Goal: Task Accomplishment & Management: Manage account settings

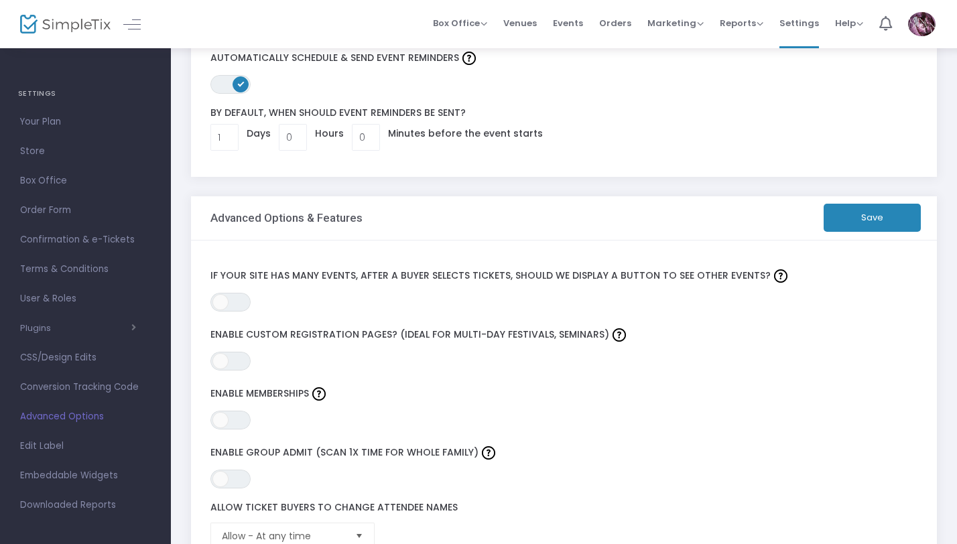
scroll to position [97, 0]
click at [248, 417] on span "ON OFF" at bounding box center [230, 418] width 40 height 19
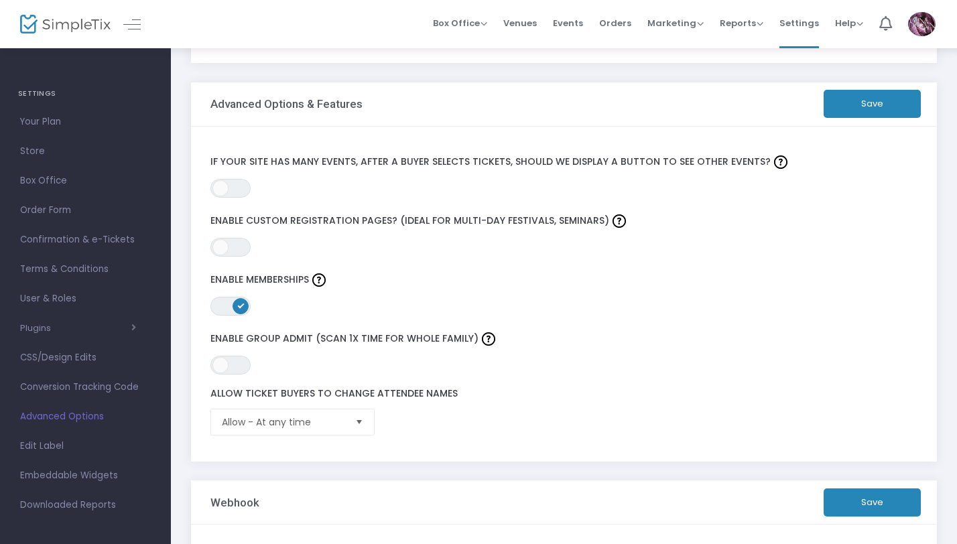
scroll to position [212, 0]
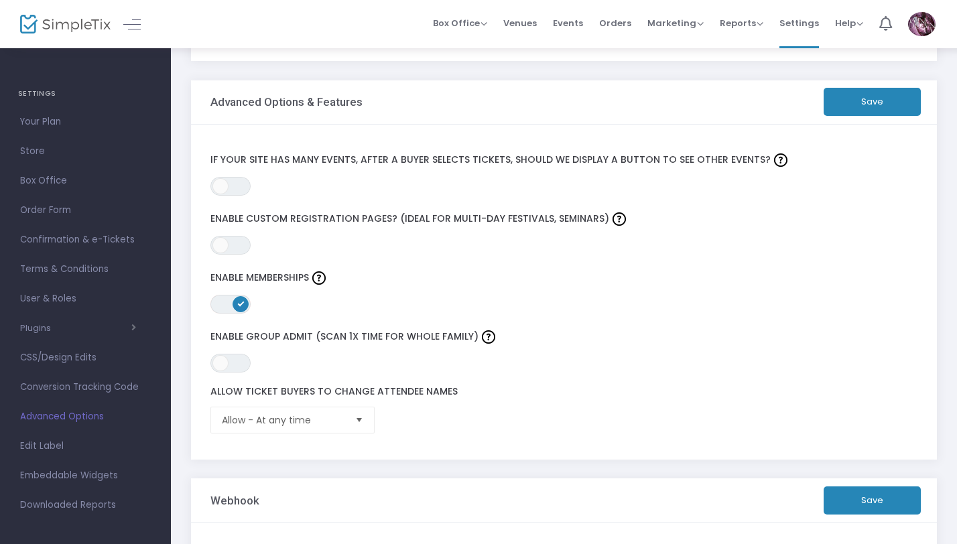
click at [360, 418] on span "Select" at bounding box center [359, 420] width 22 height 22
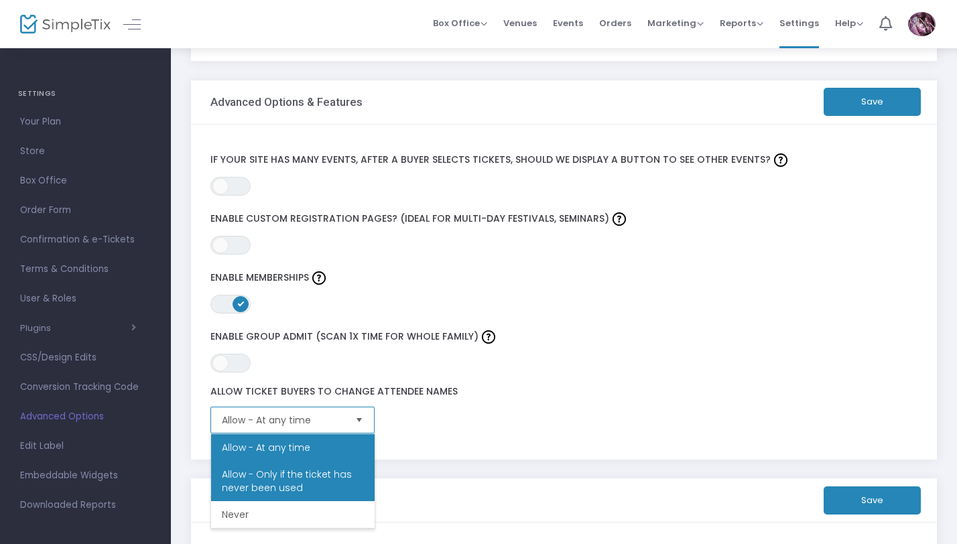
click at [348, 474] on span "Allow - Only if the ticket has never been used" at bounding box center [293, 481] width 142 height 27
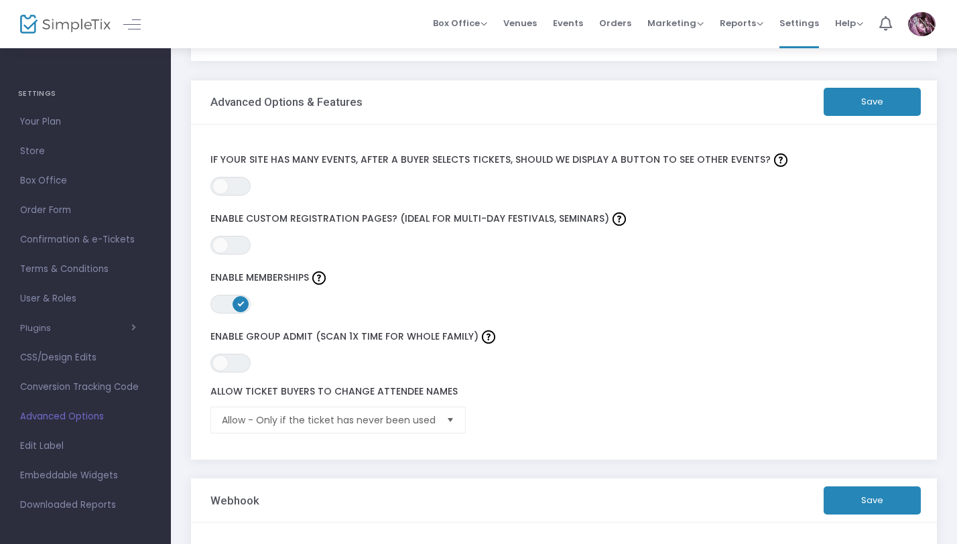
click at [541, 407] on div "Allow Ticket Buyers To Change Attendee Names Allow - Only if the ticket has nev…" at bounding box center [540, 410] width 672 height 48
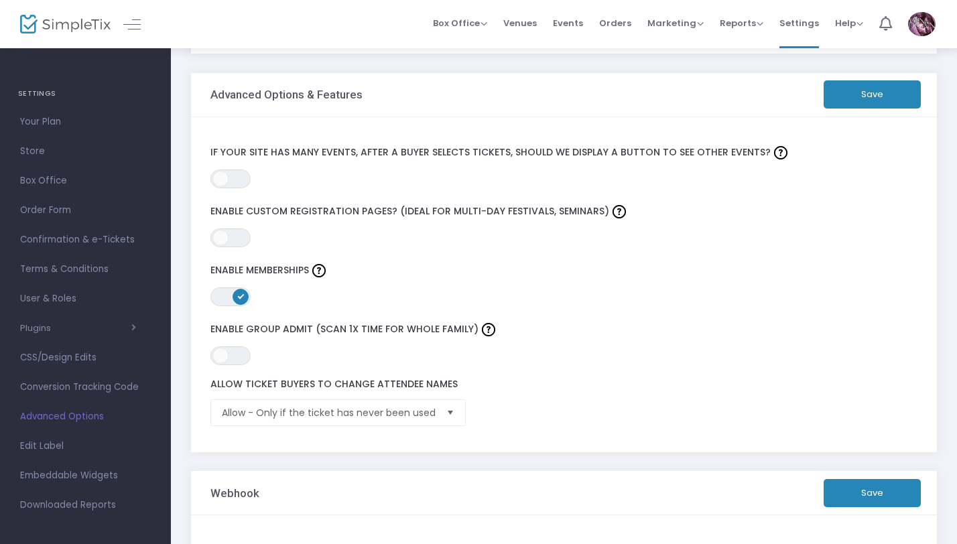
scroll to position [217, 0]
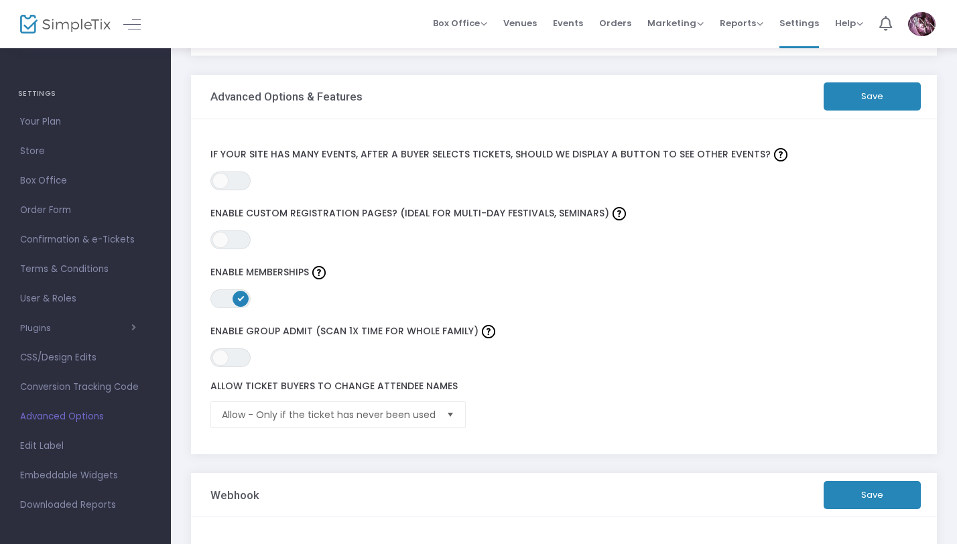
click at [891, 93] on button "Save" at bounding box center [872, 96] width 97 height 28
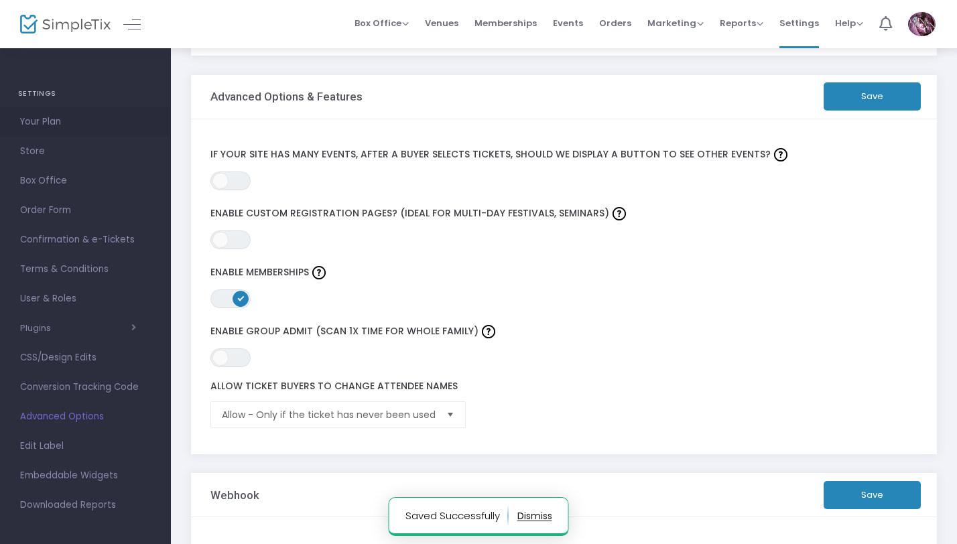
click at [56, 123] on span "Your Plan" at bounding box center [85, 121] width 131 height 17
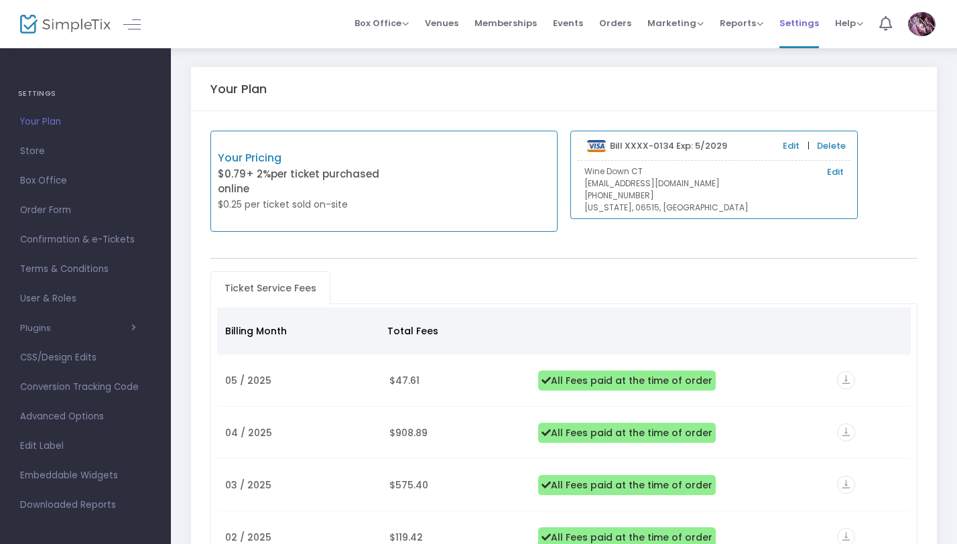
click at [789, 22] on span "Settings" at bounding box center [799, 23] width 40 height 34
click at [798, 24] on span "Settings" at bounding box center [799, 23] width 40 height 34
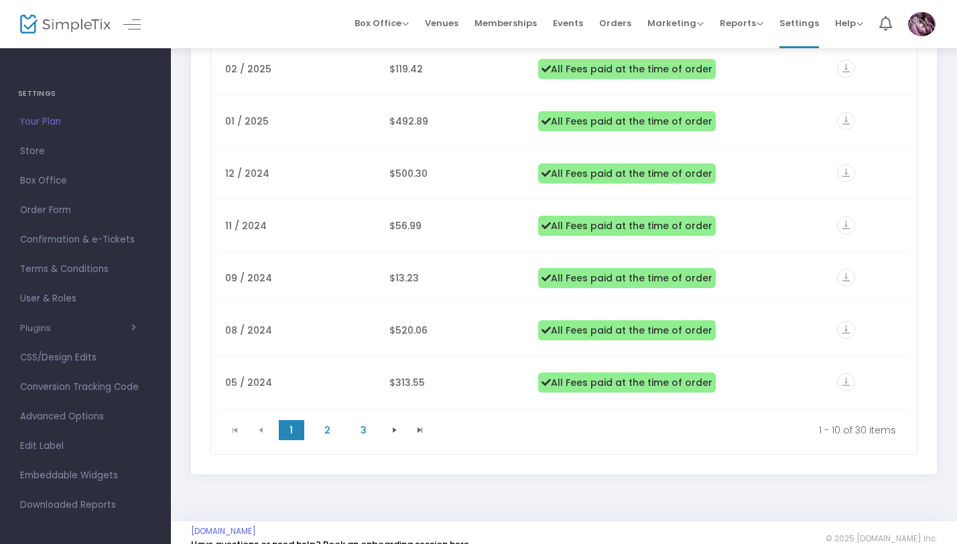
scroll to position [486, 0]
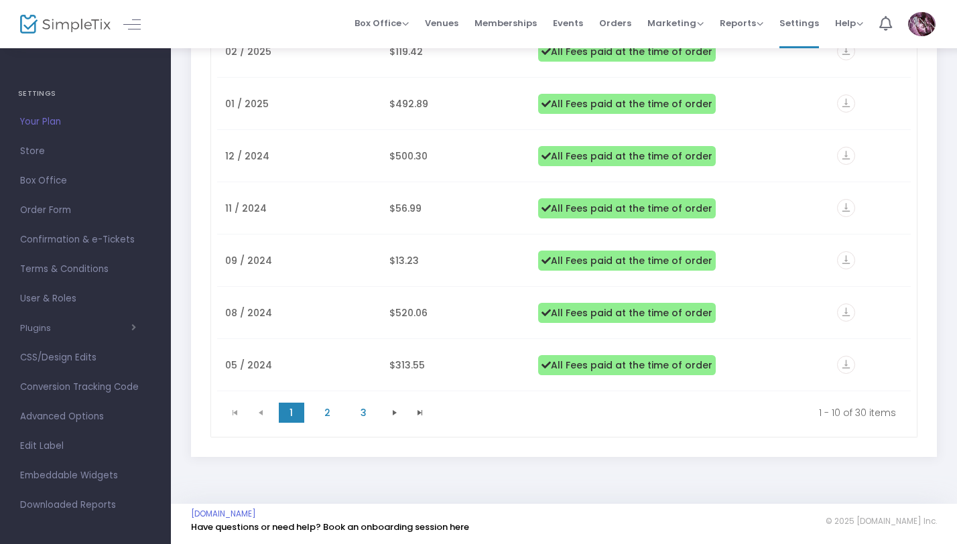
click at [82, 415] on span "Advanced Options" at bounding box center [85, 416] width 131 height 17
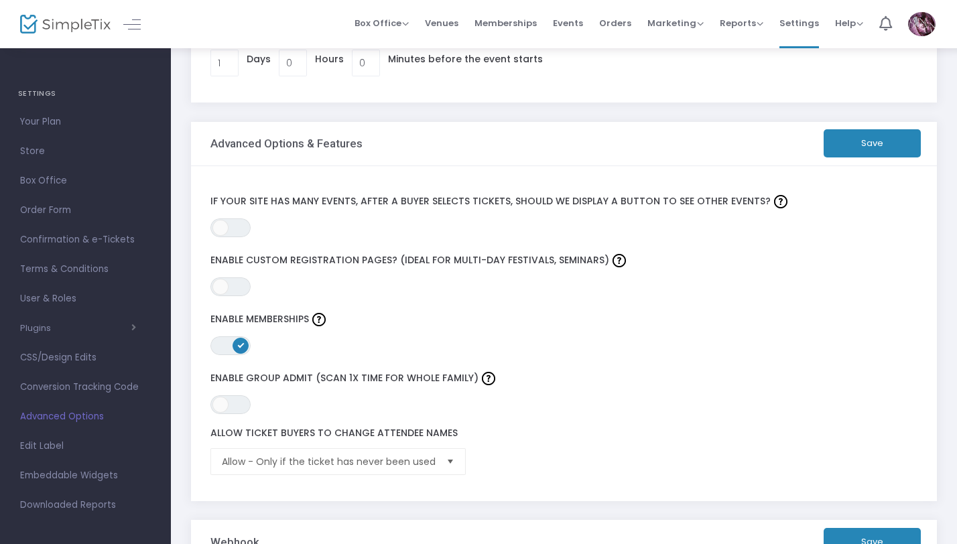
scroll to position [166, 0]
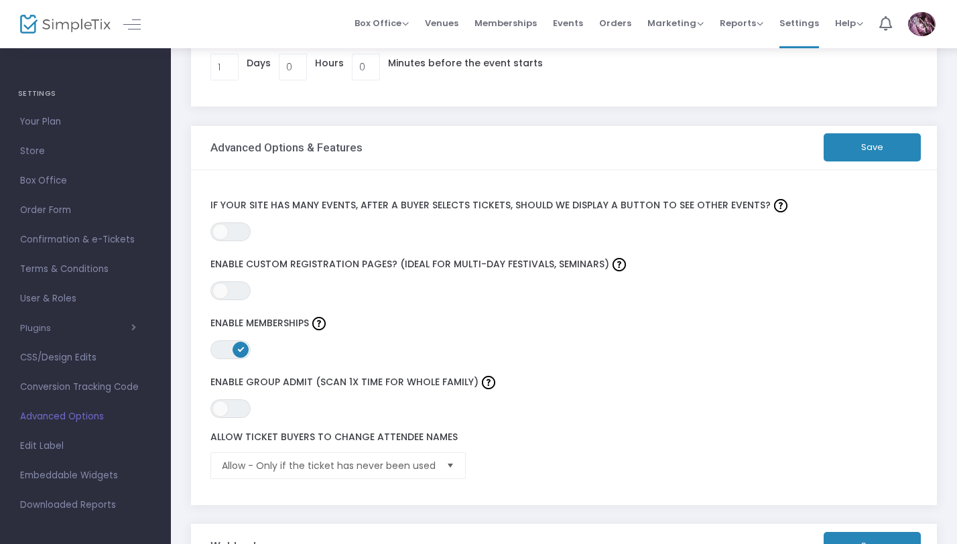
click at [843, 145] on button "Save" at bounding box center [872, 147] width 97 height 28
